Goal: Information Seeking & Learning: Learn about a topic

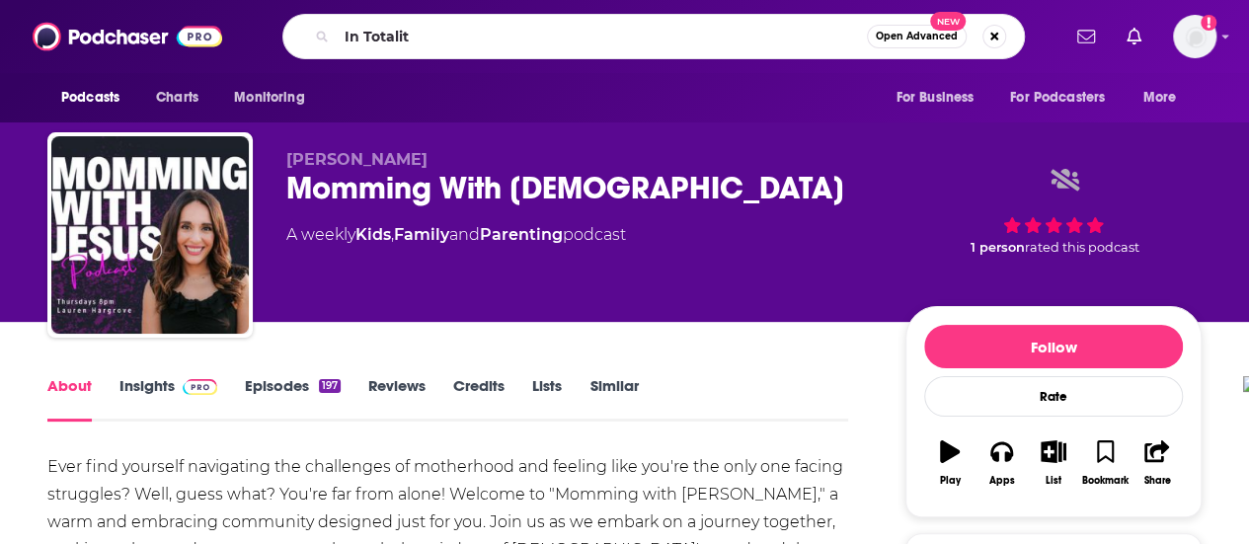
type input "In Totality"
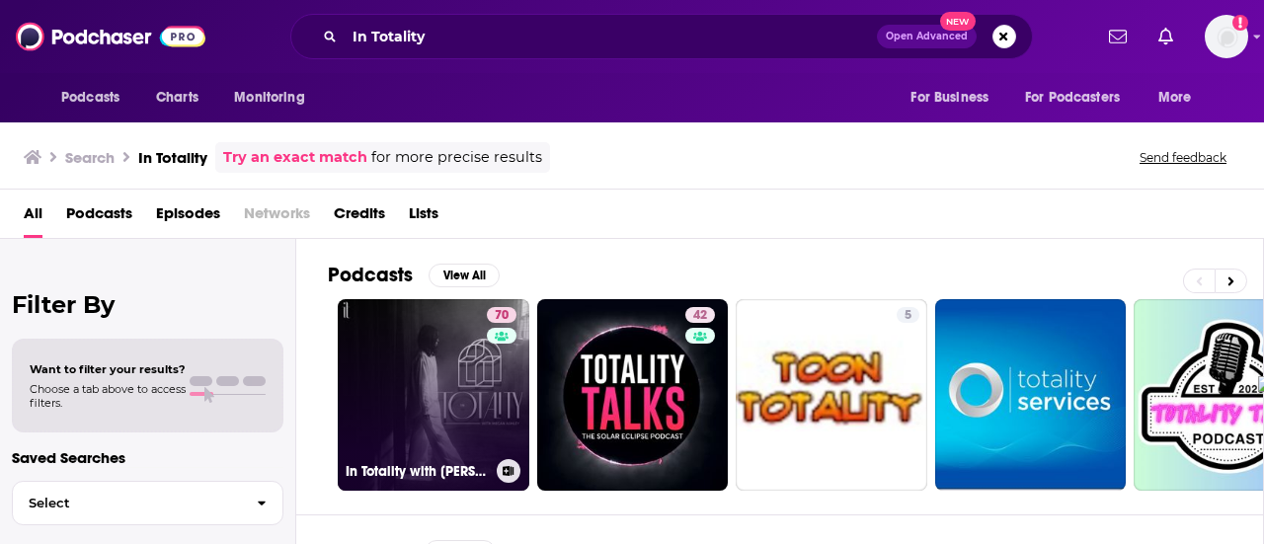
click at [467, 403] on link "70 In Totality with [PERSON_NAME]" at bounding box center [434, 395] width 192 height 192
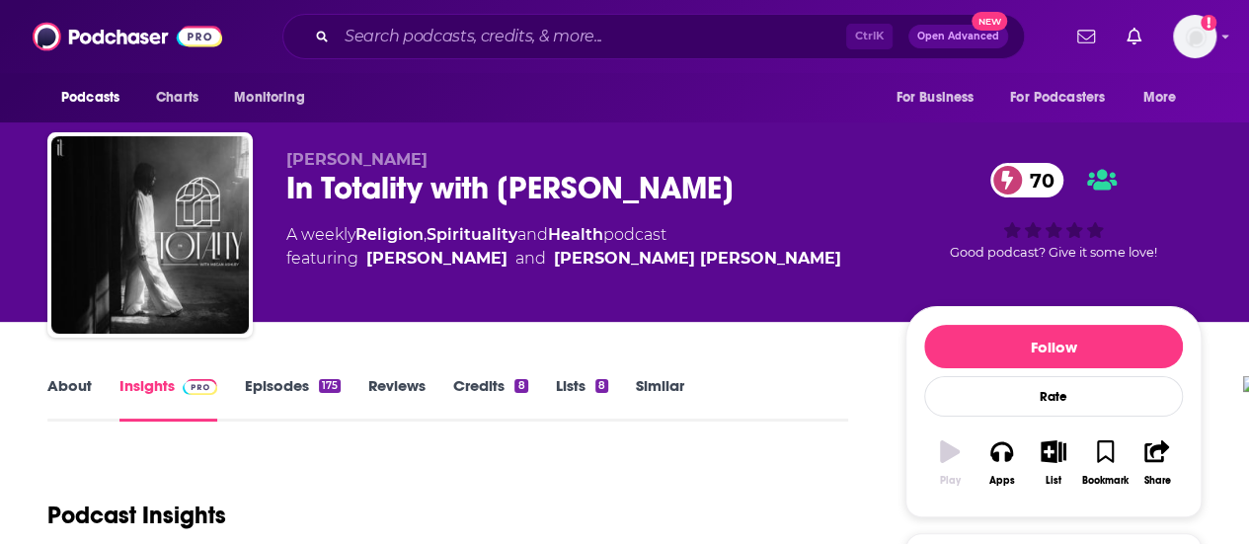
scroll to position [197, 0]
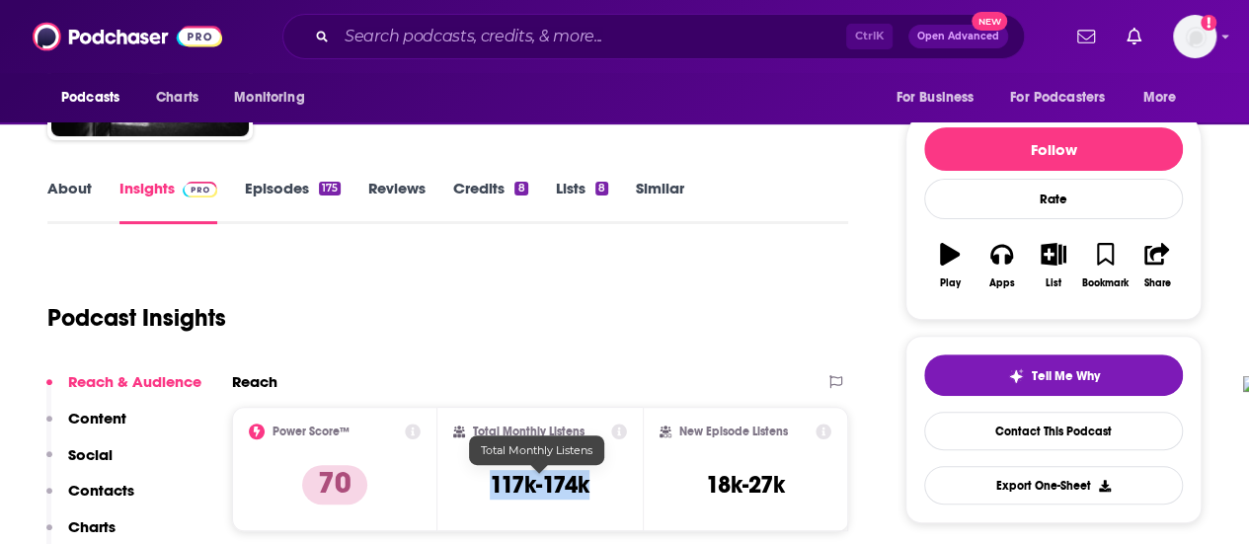
drag, startPoint x: 492, startPoint y: 480, endPoint x: 587, endPoint y: 482, distance: 94.8
click at [587, 482] on h3 "117k-174k" at bounding box center [540, 485] width 100 height 30
copy h3 "117k-174k"
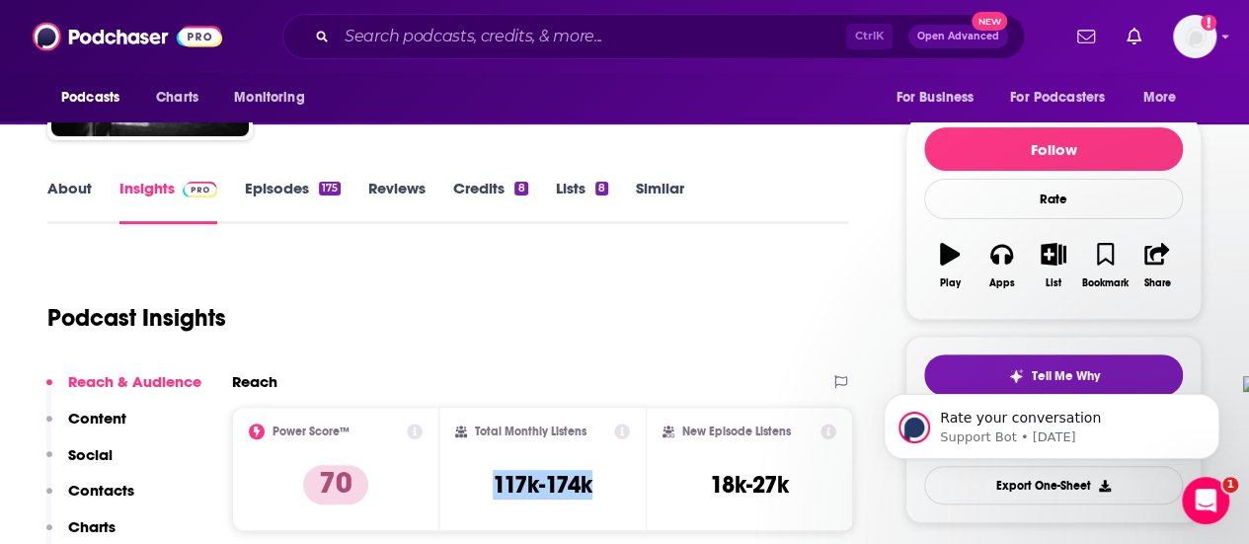
scroll to position [0, 0]
